Goal: Information Seeking & Learning: Learn about a topic

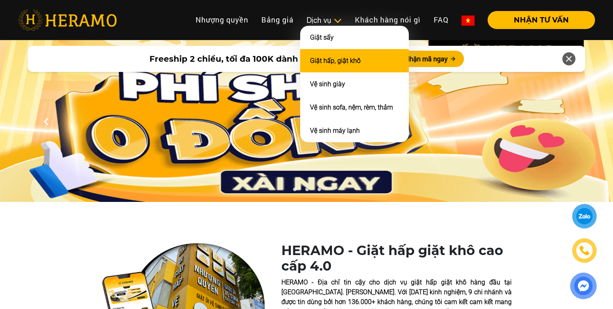
click at [335, 57] on link "Giặt hấp, giặt khô" at bounding box center [335, 61] width 51 height 8
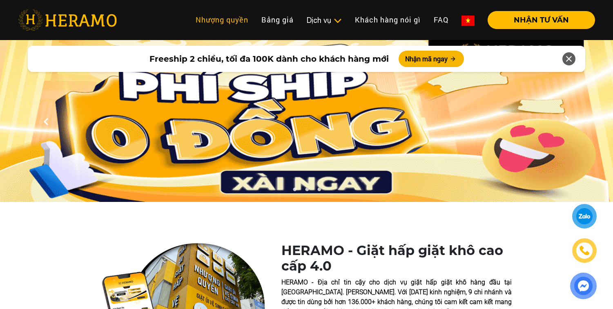
click at [222, 21] on link "Nhượng quyền" at bounding box center [222, 20] width 66 height 18
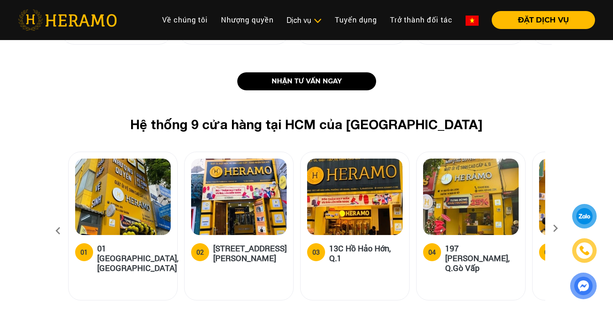
scroll to position [995, 0]
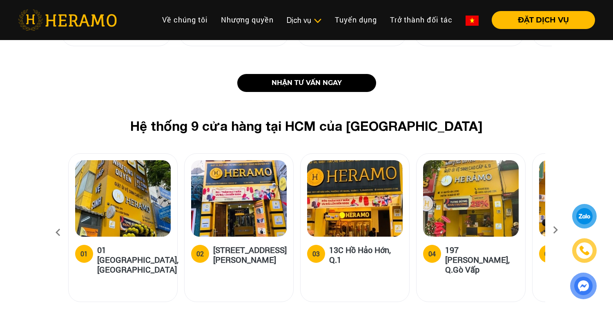
click at [553, 230] on icon at bounding box center [555, 232] width 15 height 5
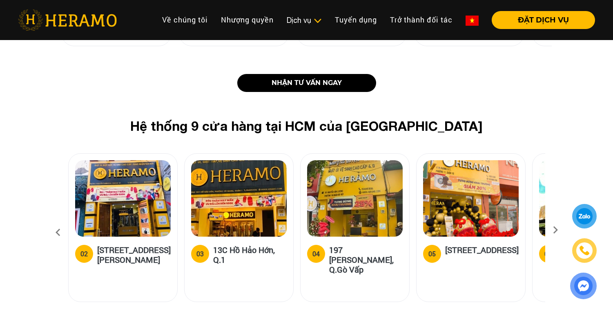
click at [57, 221] on icon at bounding box center [58, 232] width 15 height 22
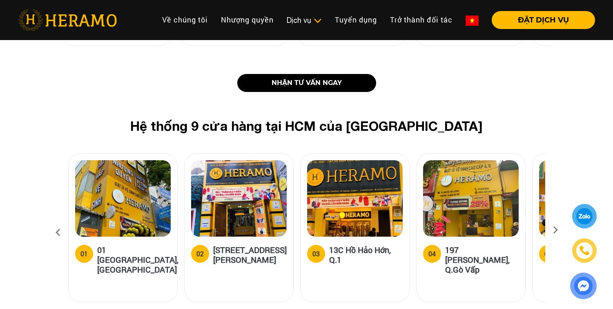
click at [557, 230] on icon at bounding box center [555, 232] width 15 height 5
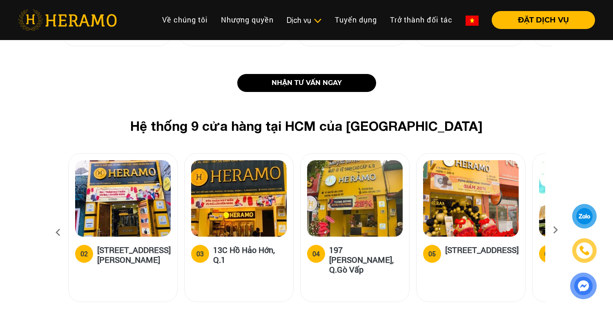
click at [557, 230] on icon at bounding box center [555, 232] width 15 height 5
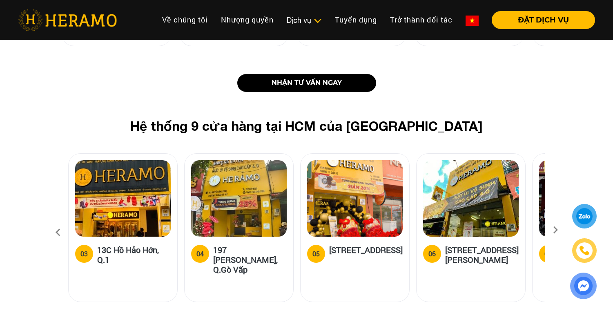
click at [557, 230] on icon at bounding box center [555, 232] width 15 height 5
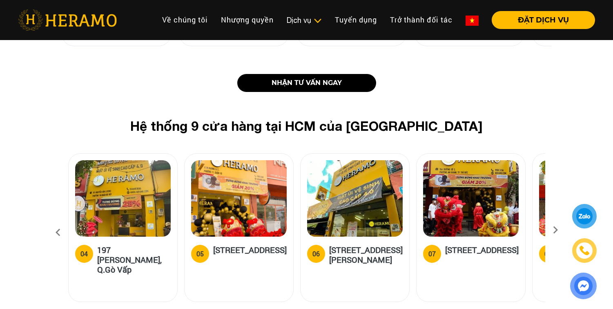
click at [557, 230] on icon at bounding box center [555, 232] width 15 height 5
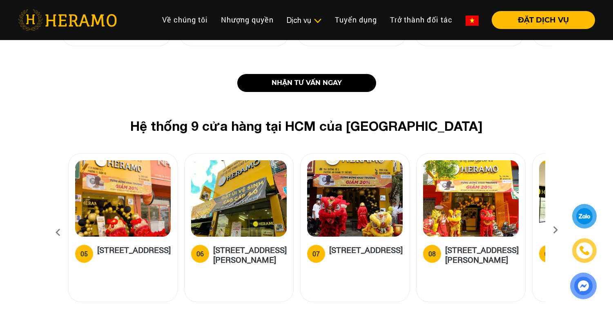
click at [557, 230] on icon at bounding box center [555, 232] width 15 height 5
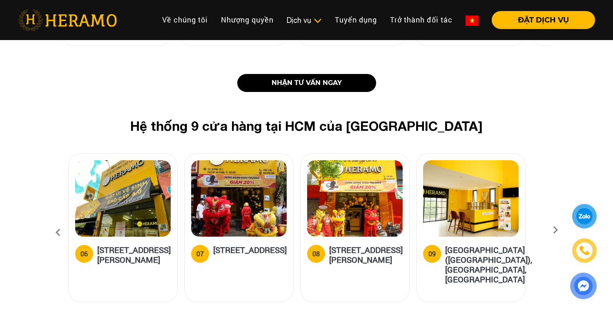
click at [557, 230] on icon at bounding box center [555, 232] width 15 height 5
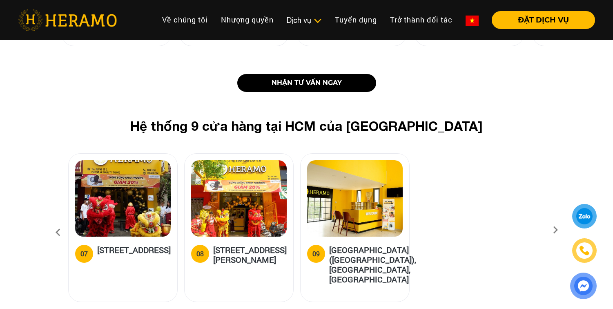
click at [557, 230] on icon at bounding box center [555, 232] width 15 height 5
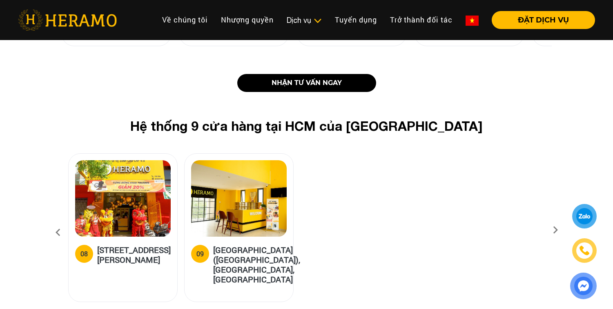
click at [56, 221] on icon at bounding box center [58, 232] width 15 height 22
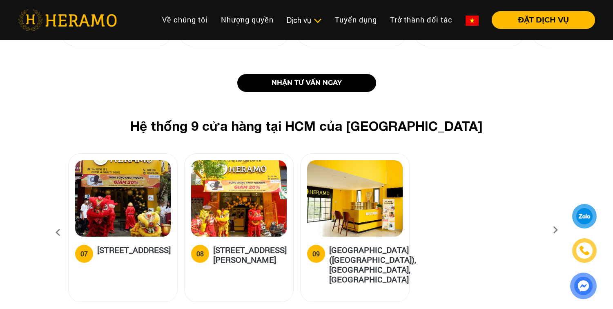
click at [56, 221] on icon at bounding box center [58, 232] width 15 height 22
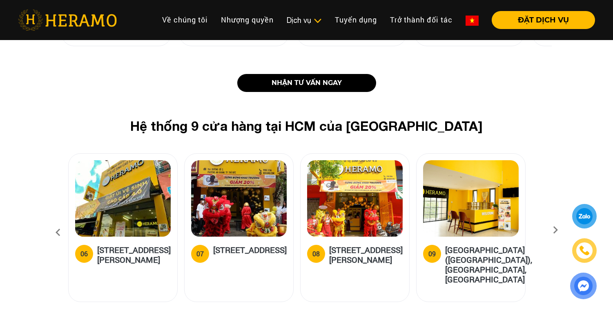
click at [56, 221] on icon at bounding box center [58, 232] width 15 height 22
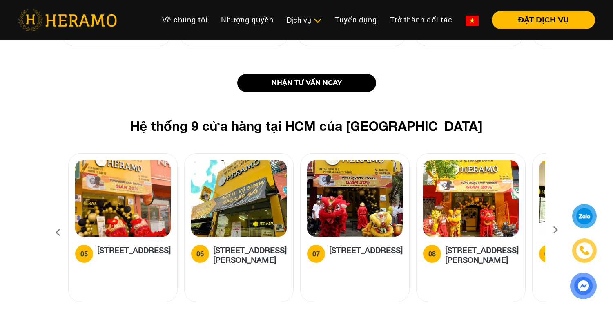
click at [56, 221] on icon at bounding box center [58, 232] width 15 height 22
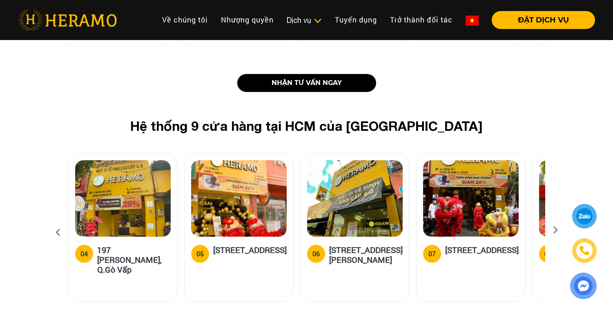
click at [56, 221] on icon at bounding box center [58, 232] width 15 height 22
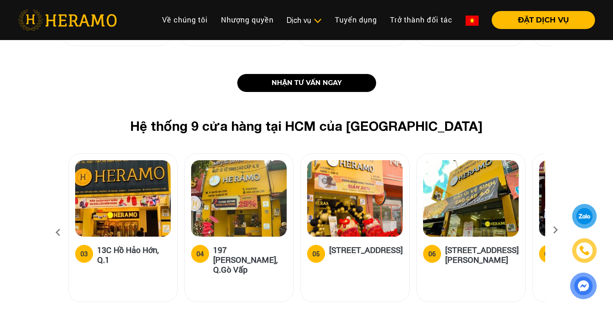
click at [56, 221] on icon at bounding box center [58, 232] width 15 height 22
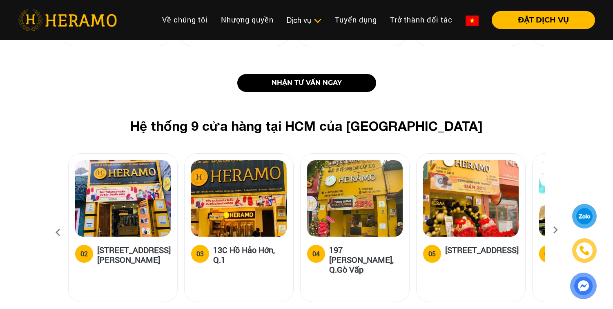
click at [56, 221] on icon at bounding box center [58, 232] width 15 height 22
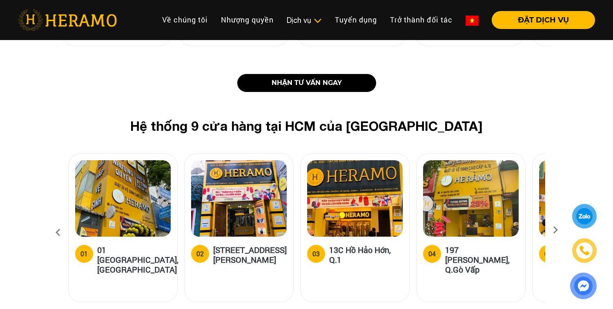
click at [56, 221] on icon at bounding box center [58, 232] width 15 height 22
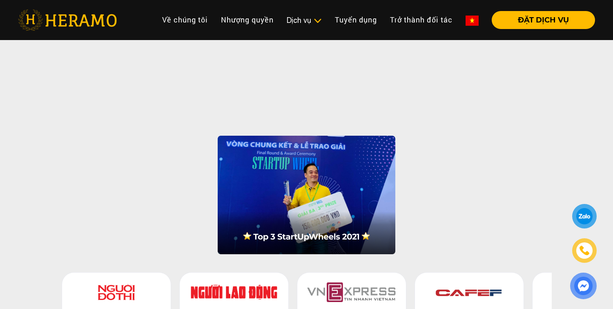
scroll to position [620, 0]
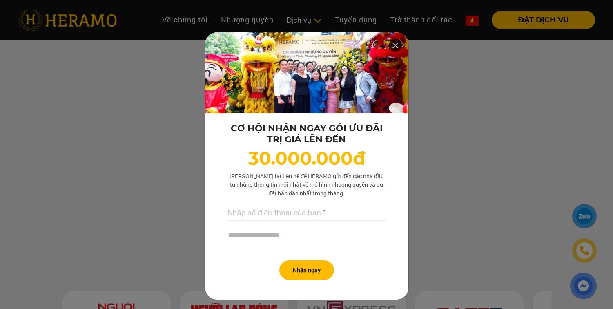
click at [396, 44] on icon at bounding box center [395, 45] width 10 height 15
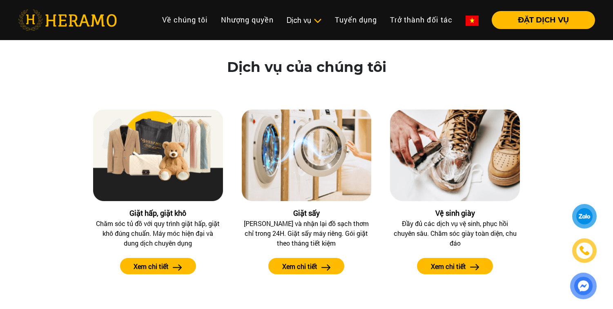
scroll to position [3789, 0]
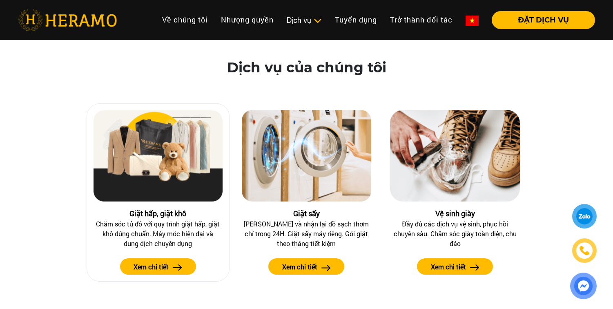
click at [162, 262] on label "Xem chi tiết" at bounding box center [150, 267] width 35 height 10
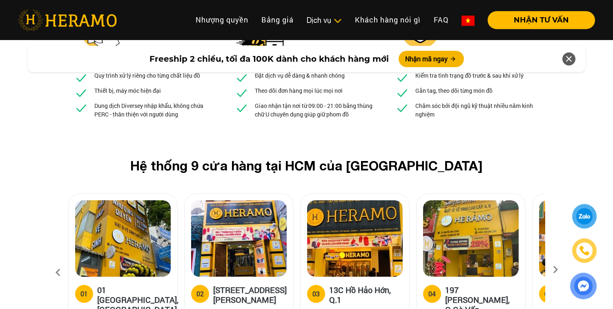
scroll to position [3068, 0]
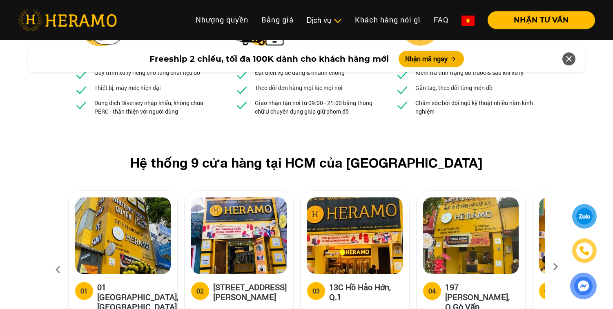
click at [555, 267] on icon at bounding box center [555, 269] width 15 height 5
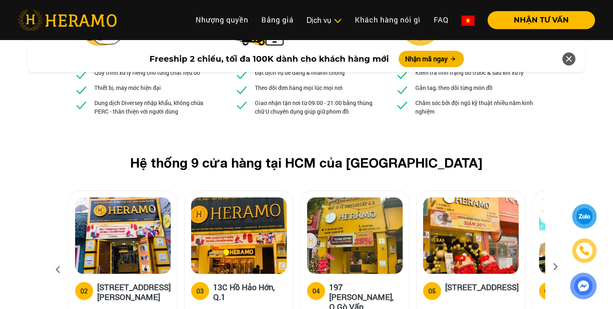
click at [555, 267] on icon at bounding box center [555, 269] width 15 height 5
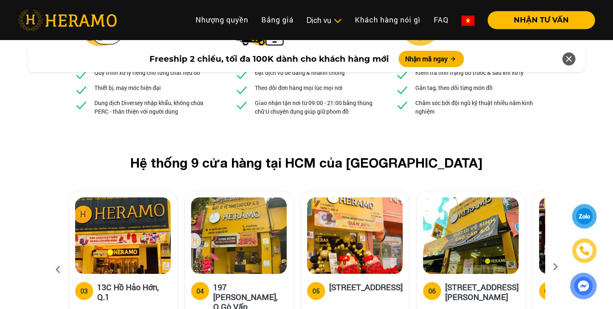
click at [555, 267] on icon at bounding box center [555, 269] width 15 height 5
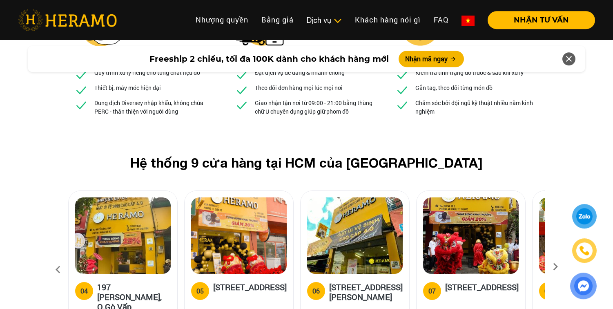
click at [555, 267] on icon at bounding box center [555, 269] width 15 height 5
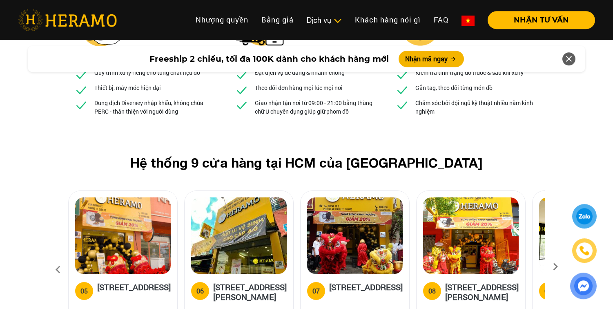
click at [555, 267] on icon at bounding box center [555, 269] width 15 height 5
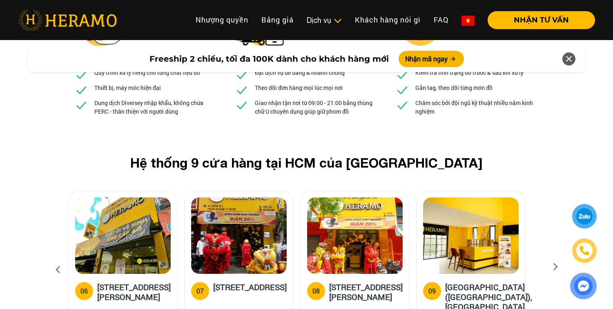
click at [555, 267] on icon at bounding box center [555, 269] width 15 height 5
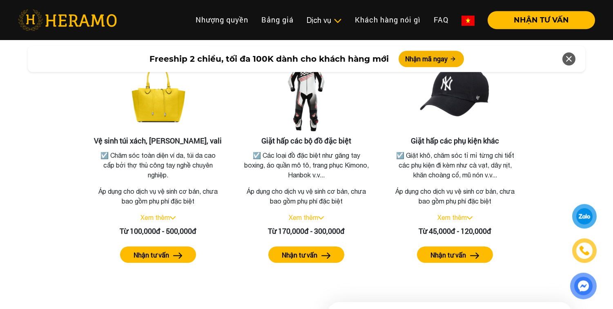
scroll to position [1705, 0]
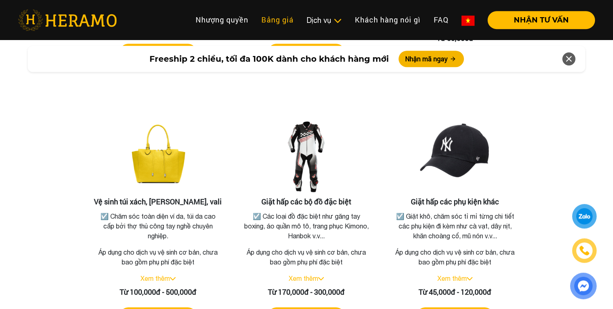
click at [277, 20] on link "Bảng giá" at bounding box center [277, 20] width 45 height 18
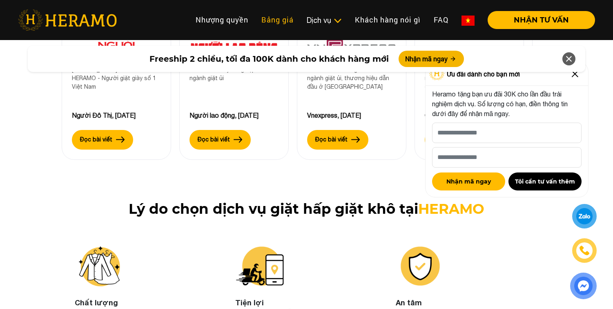
scroll to position [2831, 0]
